Goal: Find specific page/section: Find specific page/section

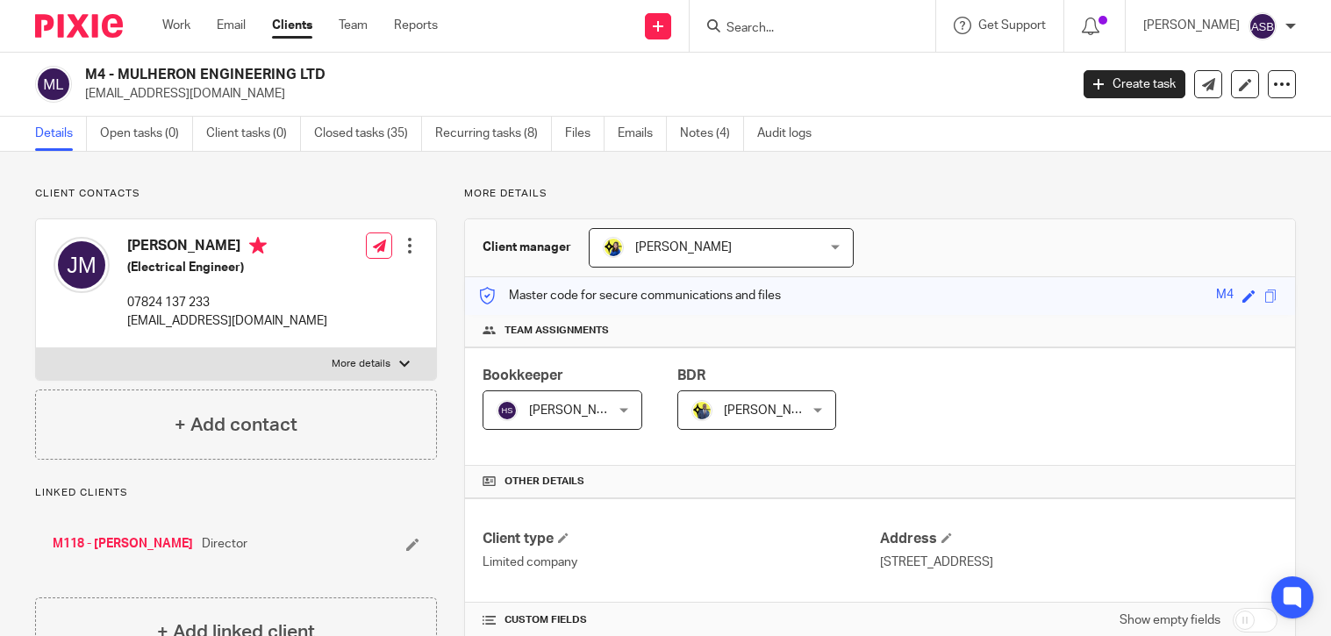
click at [753, 27] on input "Search" at bounding box center [804, 29] width 158 height 16
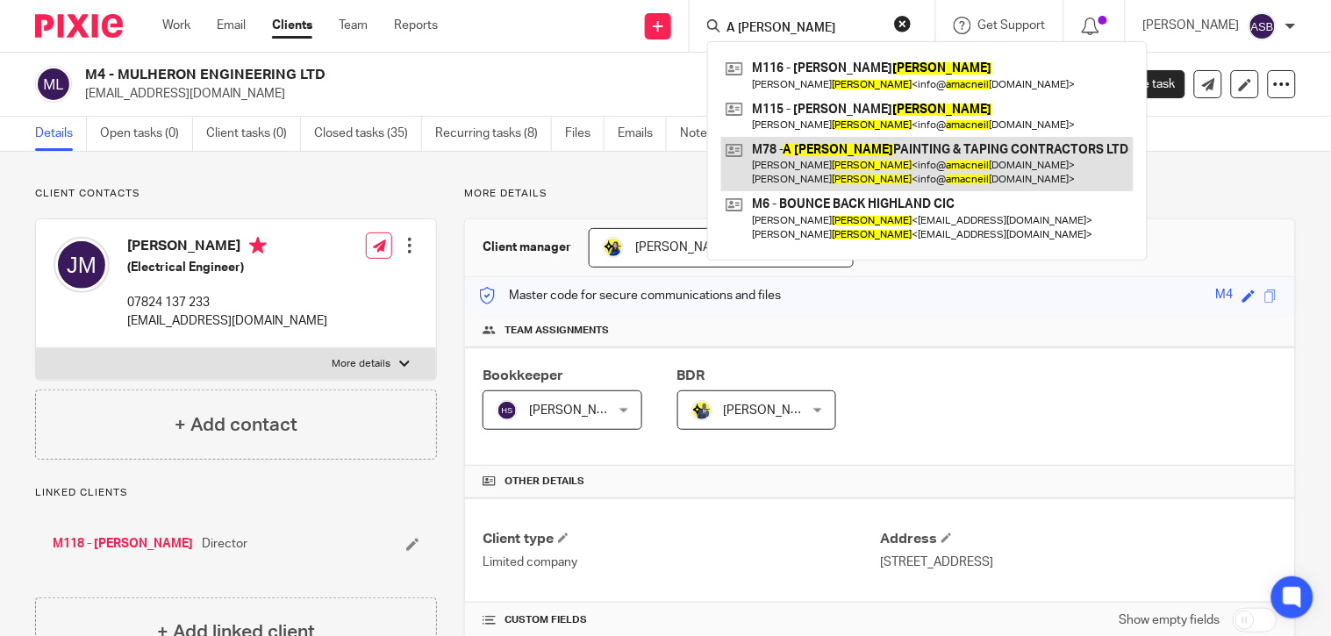
type input "A [PERSON_NAME]"
click at [890, 154] on link at bounding box center [927, 164] width 412 height 54
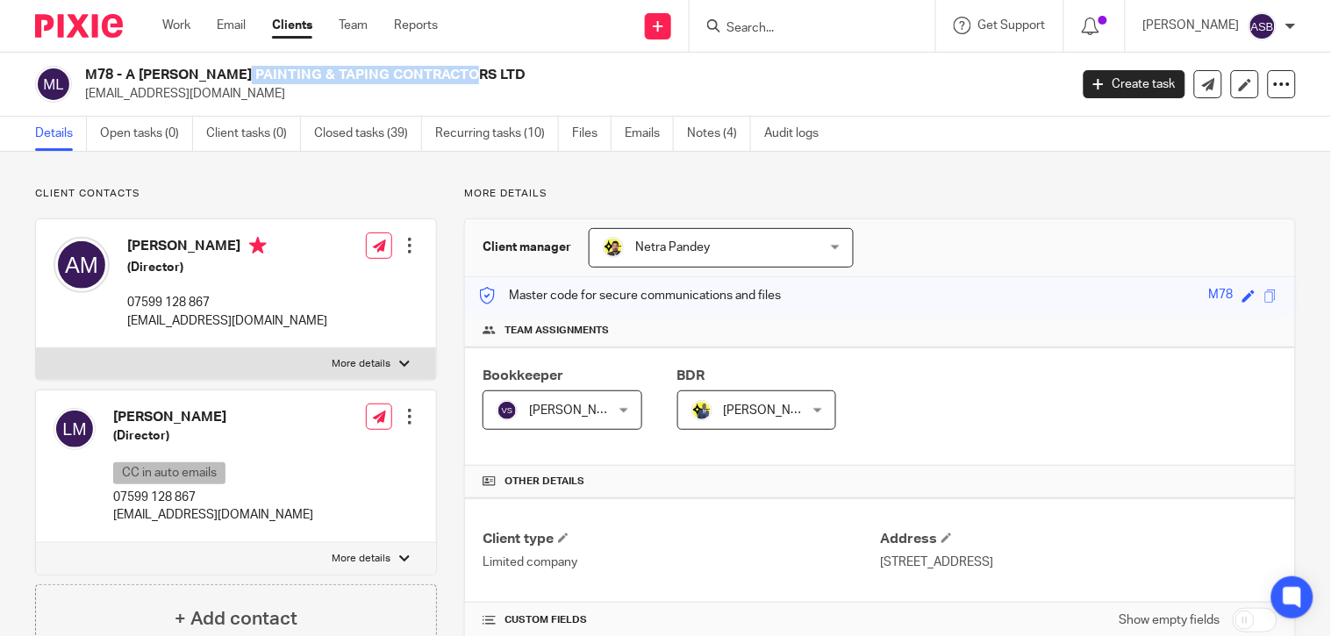
copy h2 "A [PERSON_NAME] PAINTING & TAPING"
drag, startPoint x: 125, startPoint y: 75, endPoint x: 340, endPoint y: 75, distance: 214.9
click at [340, 75] on h2 "M78 - A [PERSON_NAME] PAINTING & TAPING CONTRACTORS LTD" at bounding box center [473, 75] width 777 height 18
click at [812, 26] on input "Search" at bounding box center [804, 29] width 158 height 16
click at [746, 39] on div at bounding box center [813, 26] width 246 height 52
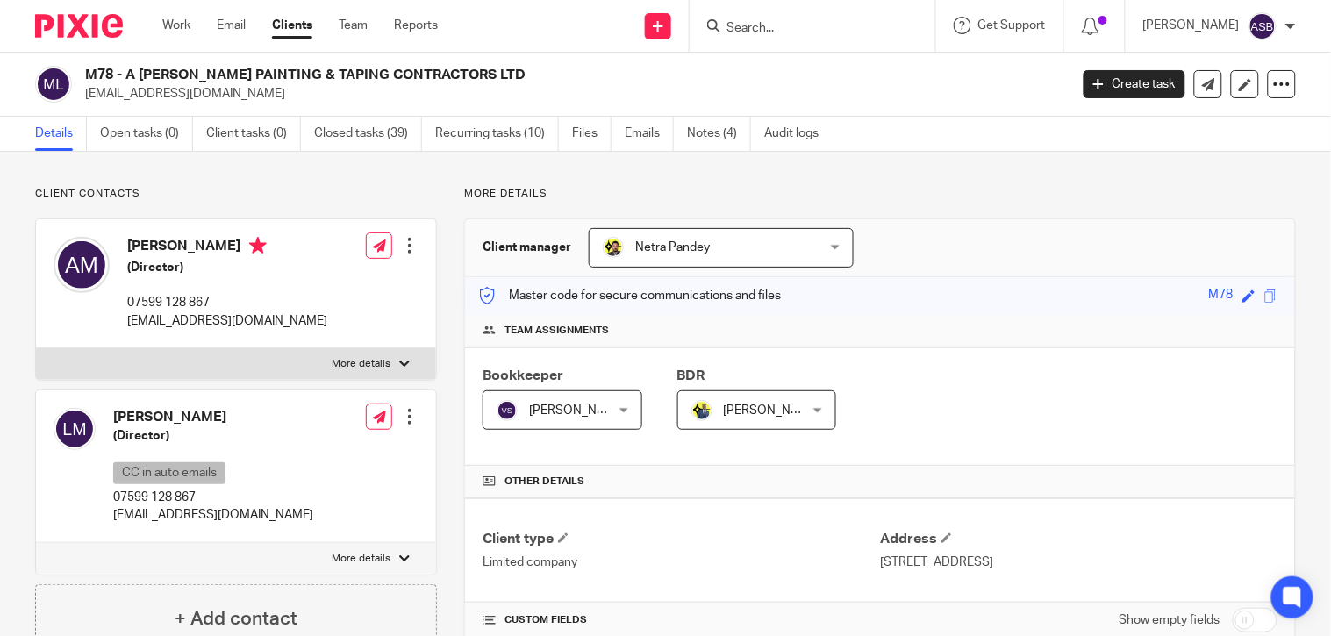
click at [749, 33] on input "Search" at bounding box center [804, 29] width 158 height 16
paste input "MYT-E LTD"
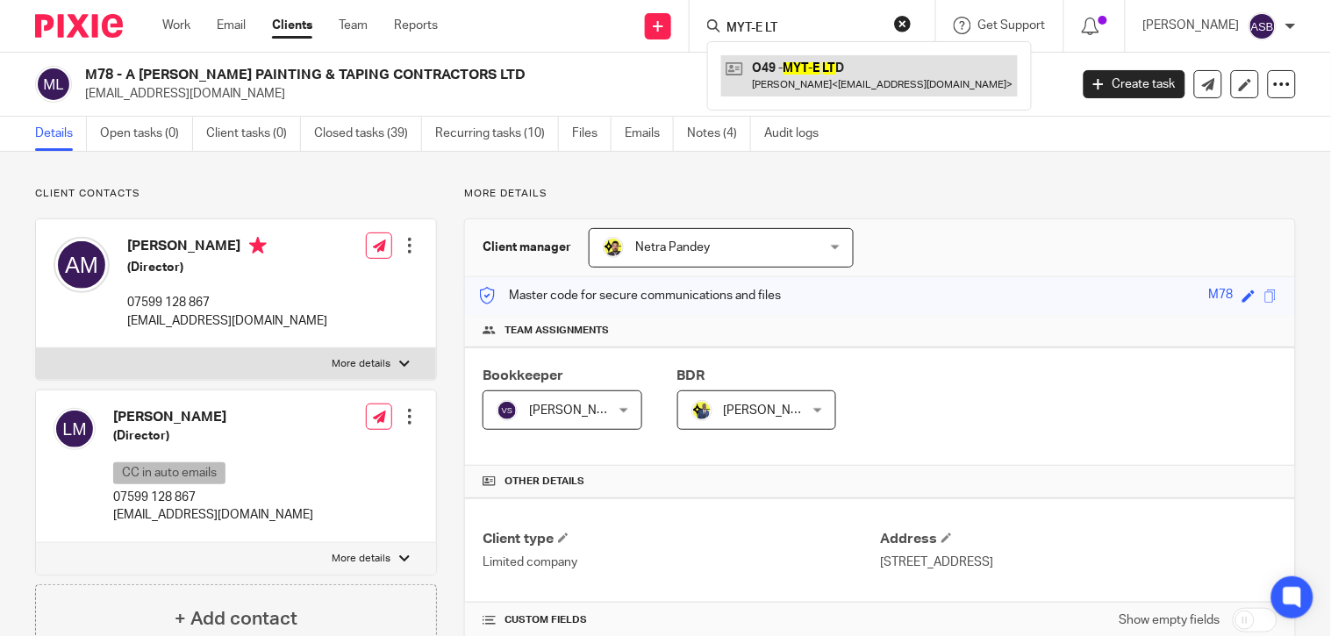
type input "MYT-E LT"
click at [803, 85] on link at bounding box center [869, 75] width 297 height 40
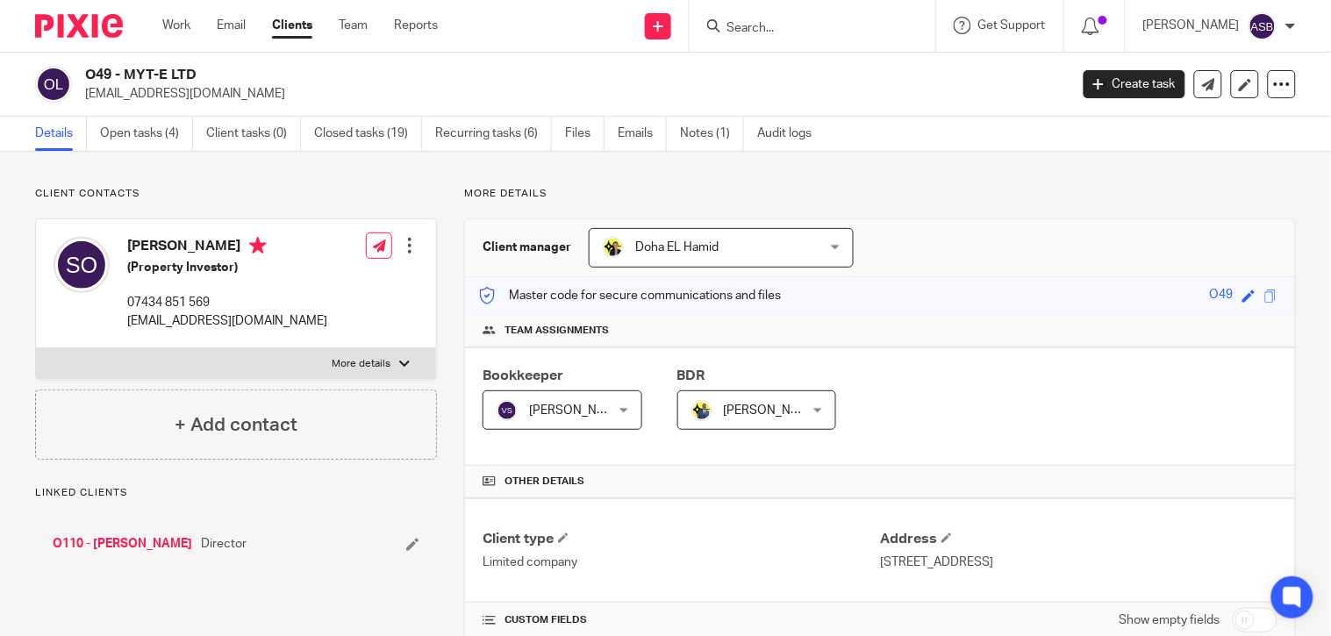
drag, startPoint x: 123, startPoint y: 70, endPoint x: 196, endPoint y: 71, distance: 72.8
click at [196, 71] on h2 "O49 - MYT-E LTD" at bounding box center [473, 75] width 777 height 18
copy h2 "MYT-E LTD"
click at [728, 15] on form at bounding box center [818, 26] width 187 height 22
click at [742, 32] on input "Search" at bounding box center [804, 29] width 158 height 16
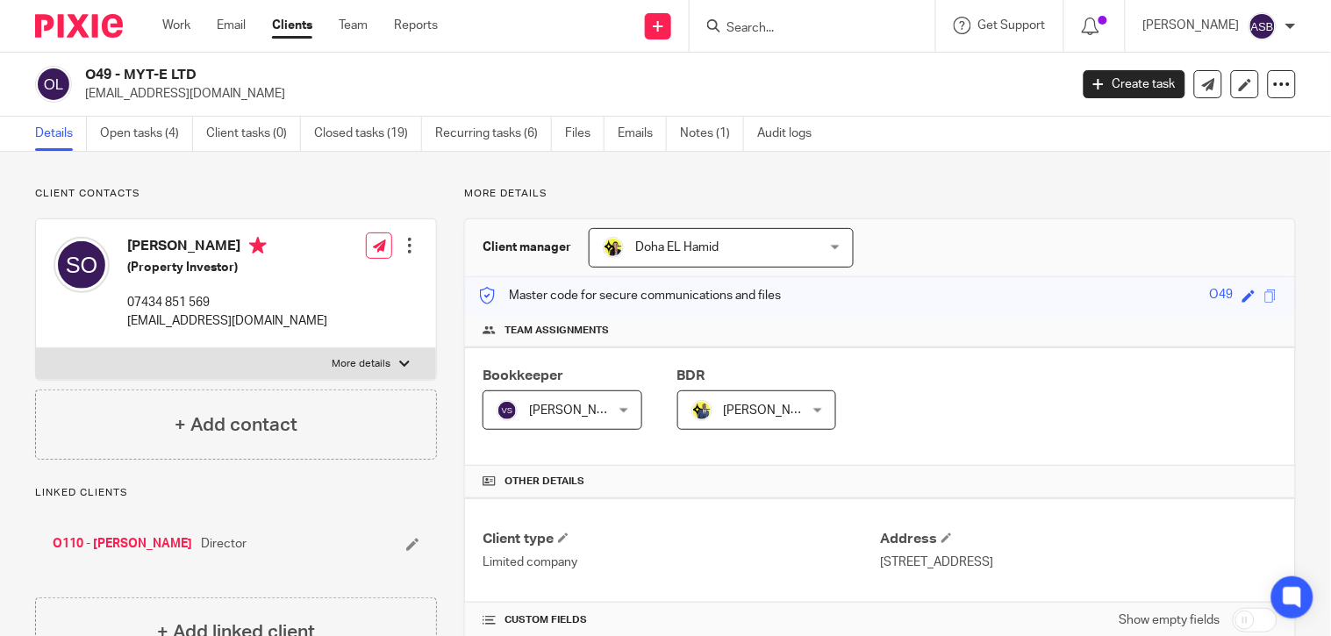
paste input "KIDS HAIR CLUB LTD"
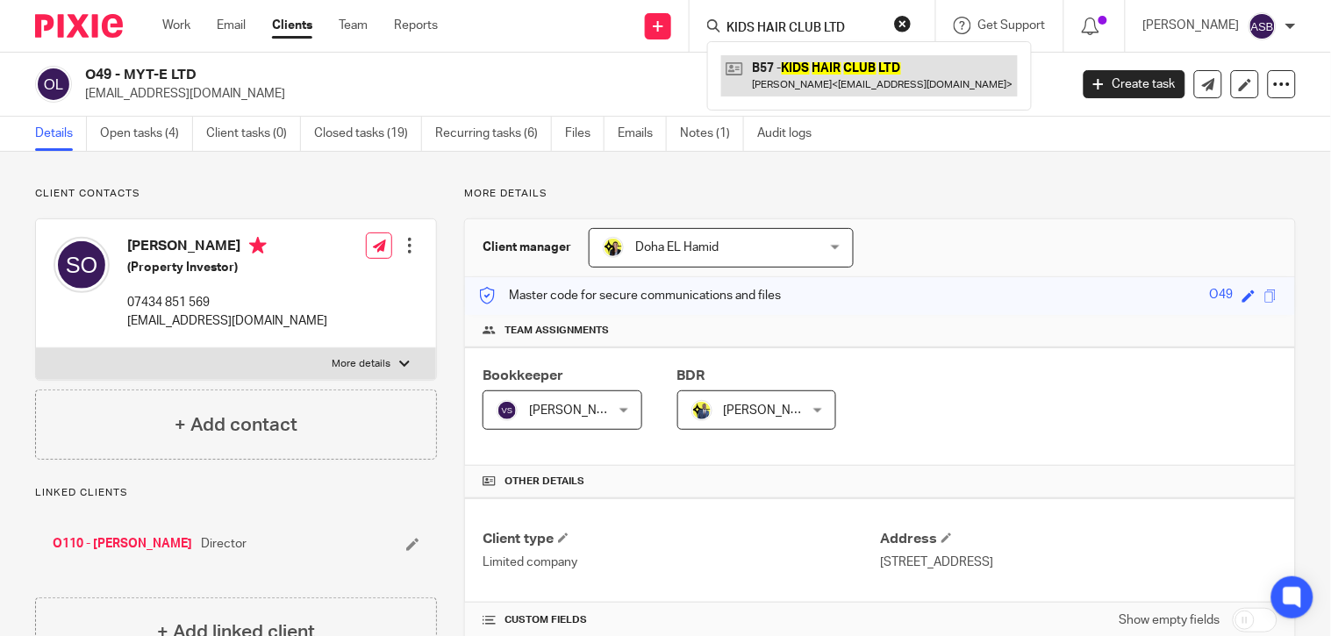
type input "KIDS HAIR CLUB LTD"
click at [775, 68] on link at bounding box center [869, 75] width 297 height 40
